Goal: Navigation & Orientation: Find specific page/section

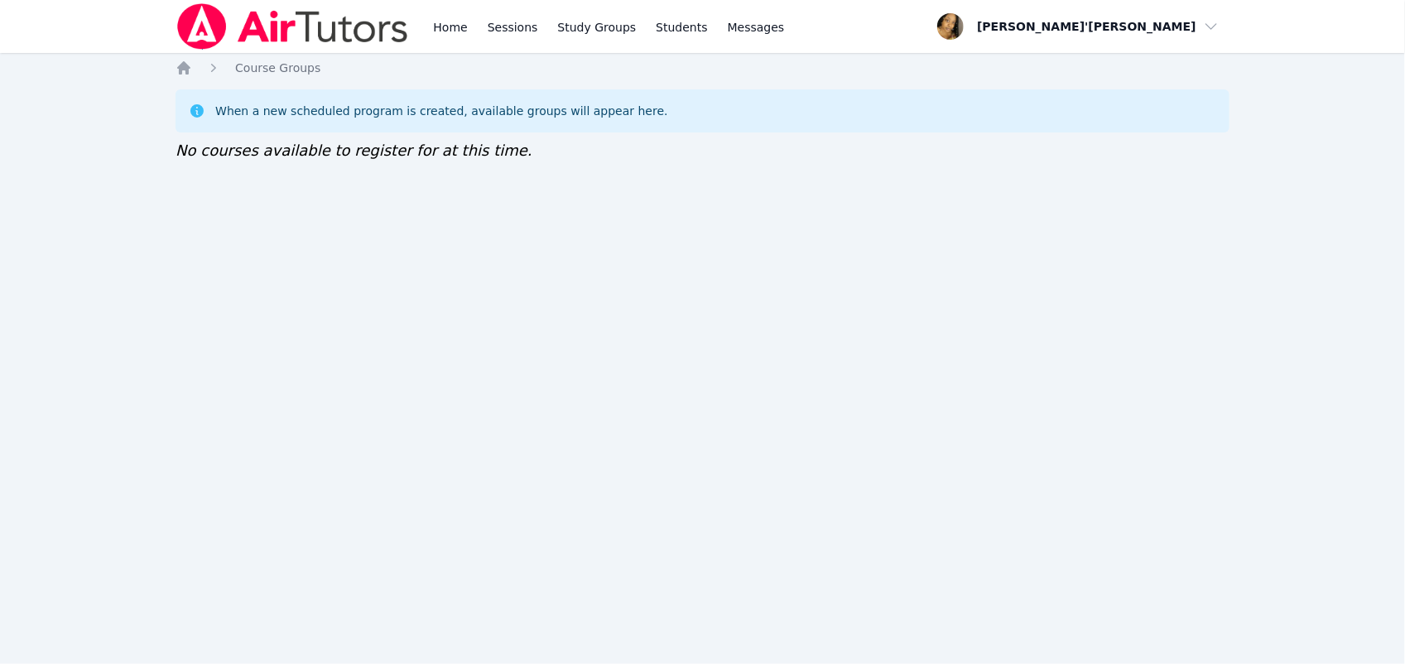
click at [306, 7] on img at bounding box center [293, 26] width 234 height 46
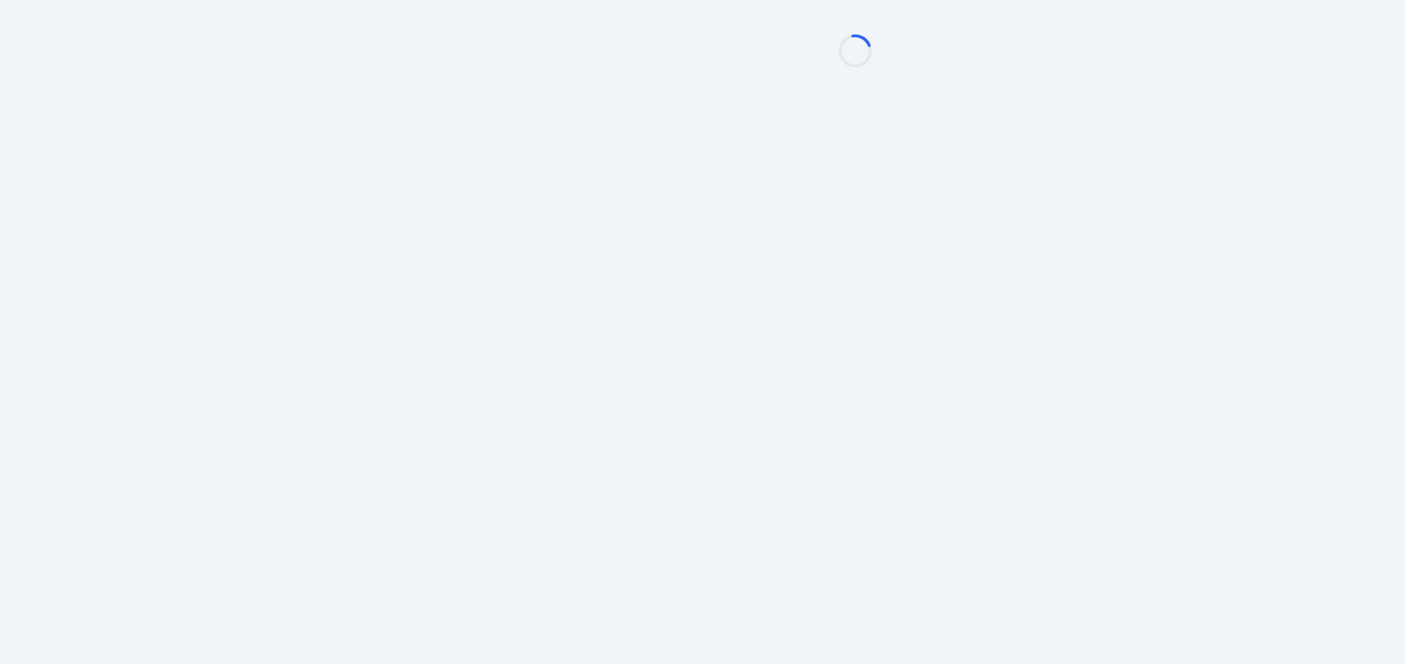
click at [593, 592] on div "Home Sessions Study Groups Students Messages Open user menu Lee'Tayna Hostick O…" at bounding box center [702, 332] width 1405 height 664
